Goal: Task Accomplishment & Management: Use online tool/utility

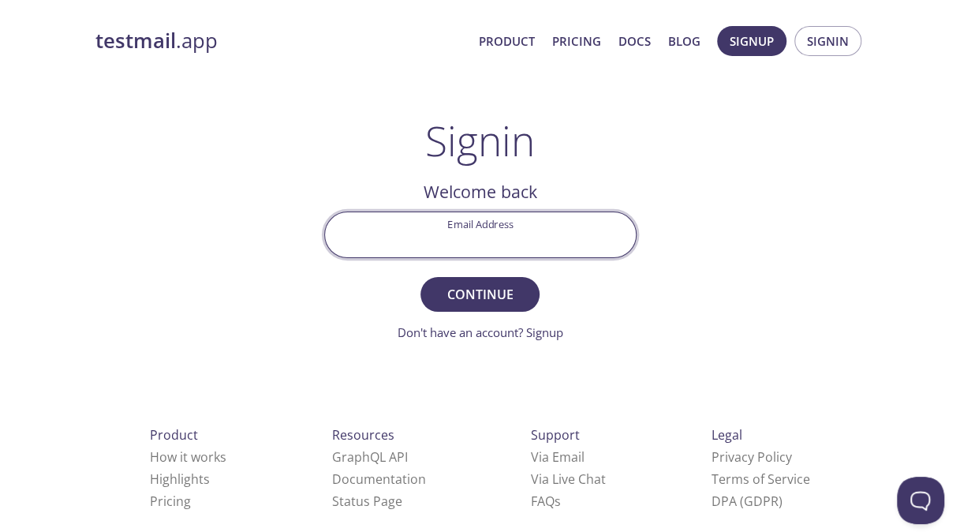
click at [475, 235] on input "Email Address" at bounding box center [480, 234] width 311 height 45
type input "[EMAIL_ADDRESS][DOMAIN_NAME]"
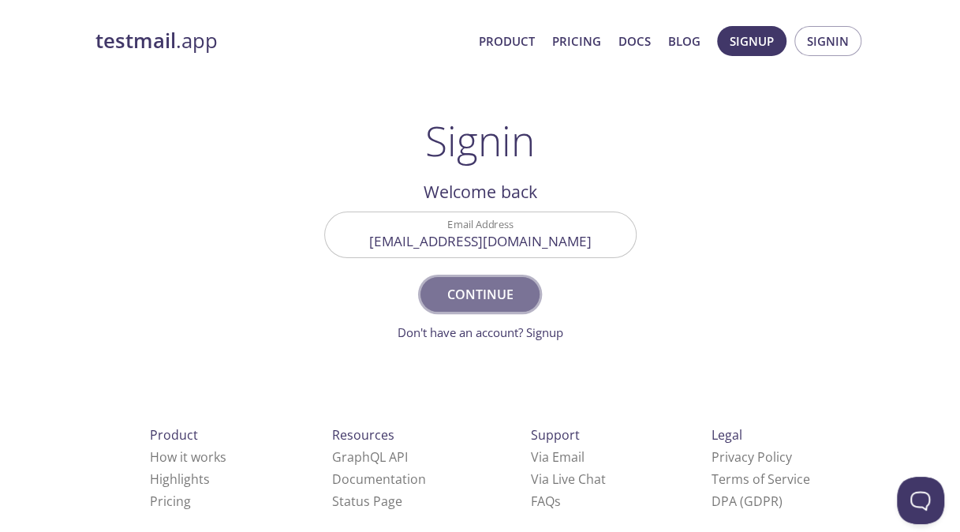
click at [489, 293] on span "Continue" at bounding box center [480, 294] width 84 height 22
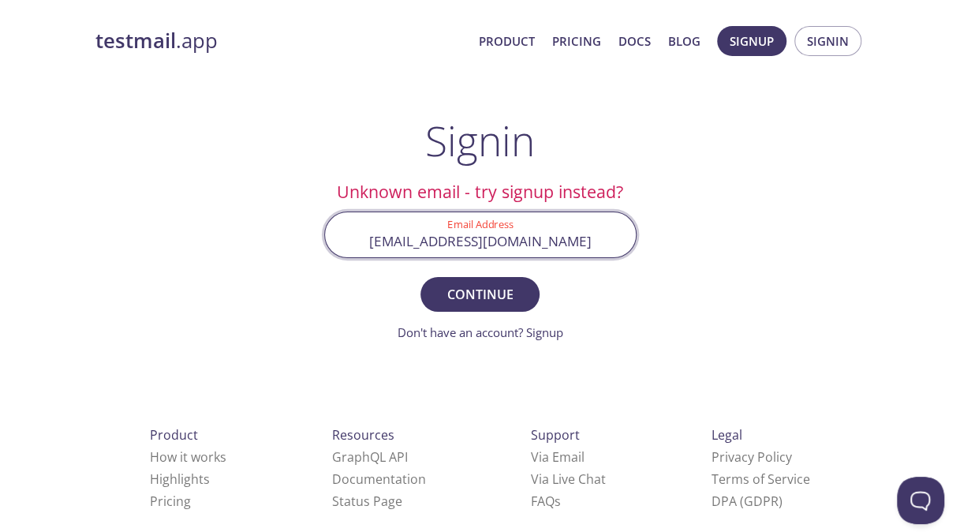
drag, startPoint x: 557, startPoint y: 239, endPoint x: 352, endPoint y: 240, distance: 205.1
click at [352, 240] on input "[EMAIL_ADDRESS][DOMAIN_NAME]" at bounding box center [480, 234] width 311 height 45
paste input "[EMAIL_ADDRESS][DOMAIN_NAME]"
type input "[EMAIL_ADDRESS][DOMAIN_NAME]"
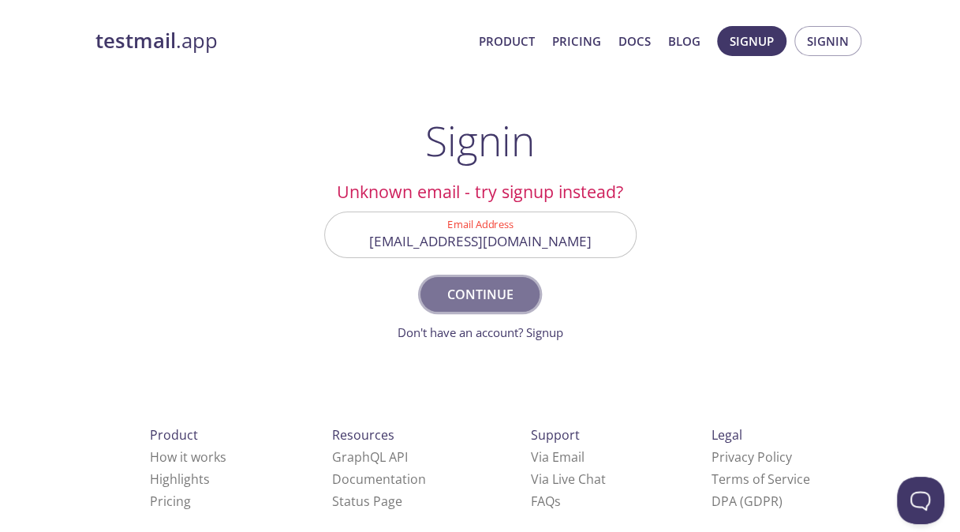
click at [461, 300] on span "Continue" at bounding box center [480, 294] width 84 height 22
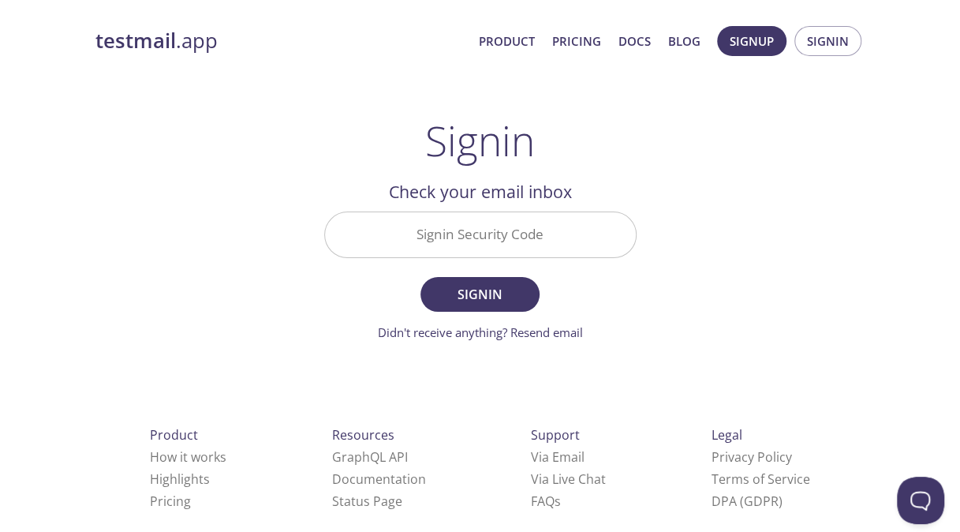
click at [538, 225] on input "Signin Security Code" at bounding box center [480, 234] width 311 height 45
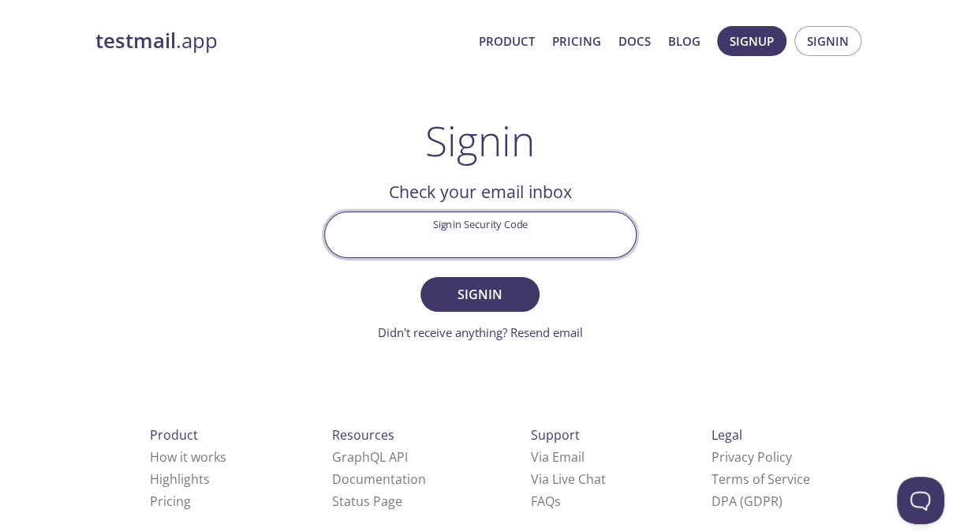
paste input "TAZ91J8"
type input "TAZ91J8"
click at [489, 293] on span "Signin" at bounding box center [480, 294] width 84 height 22
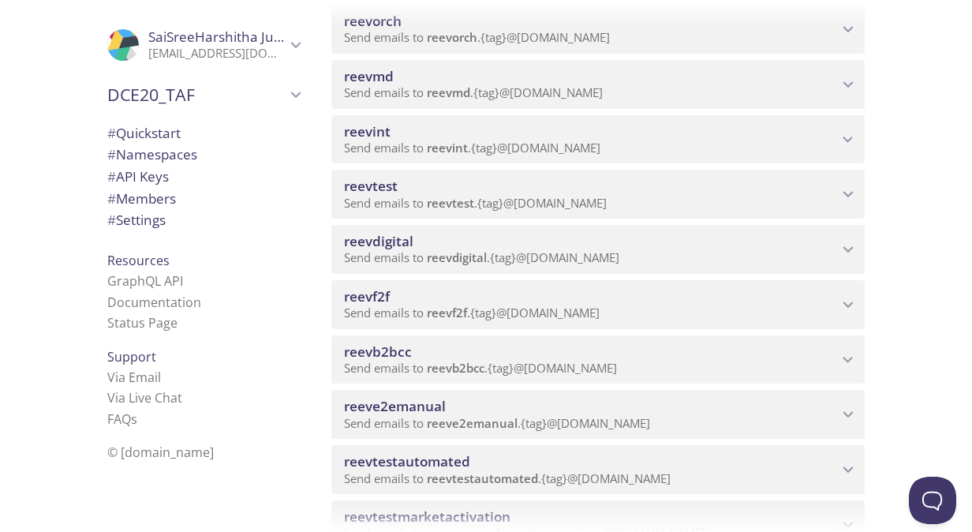
scroll to position [631, 0]
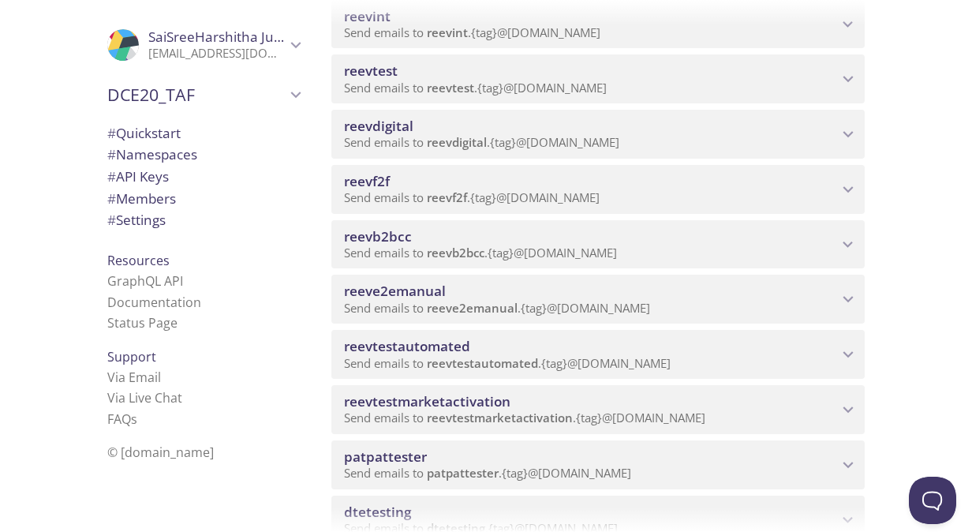
click at [438, 234] on span "reevb2bcc" at bounding box center [591, 236] width 494 height 17
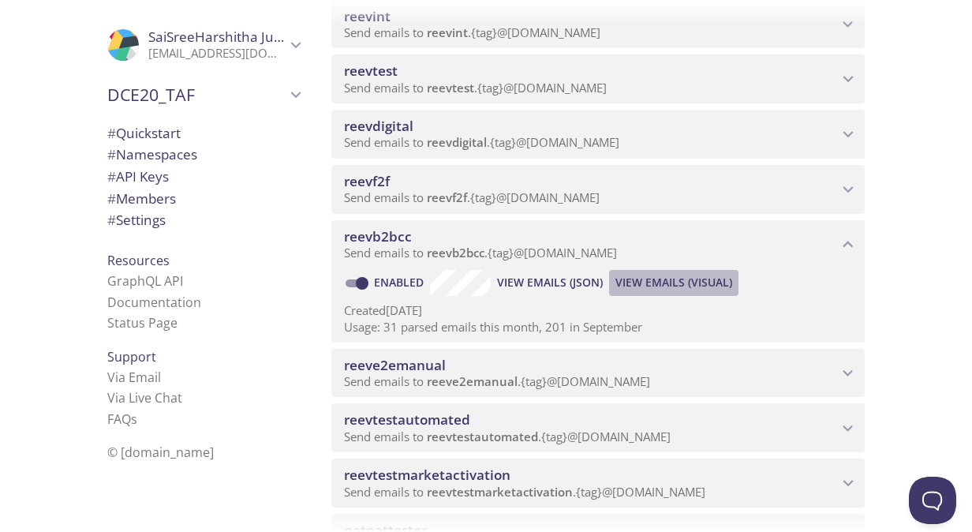
click at [648, 276] on span "View Emails (Visual)" at bounding box center [673, 282] width 117 height 19
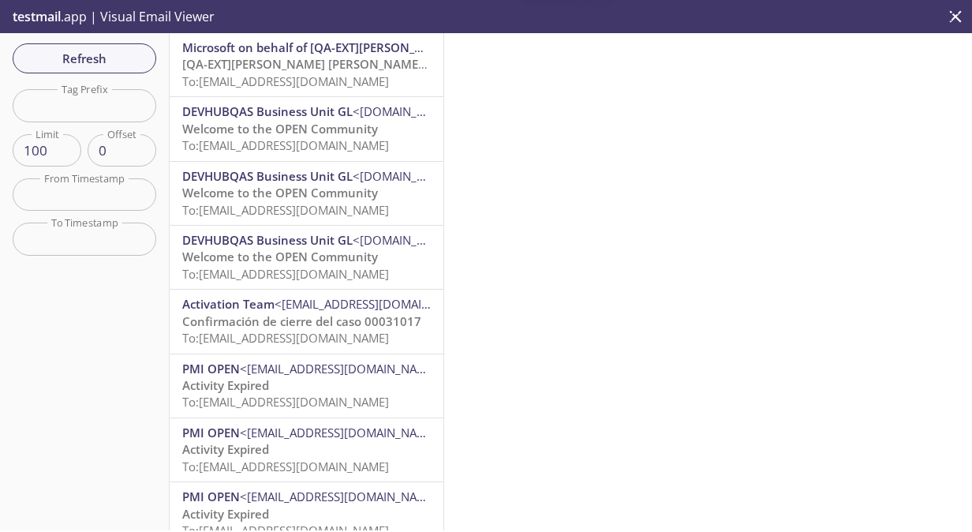
click at [267, 86] on span "To: [EMAIL_ADDRESS][DOMAIN_NAME]" at bounding box center [285, 81] width 207 height 16
